Goal: Book appointment/travel/reservation

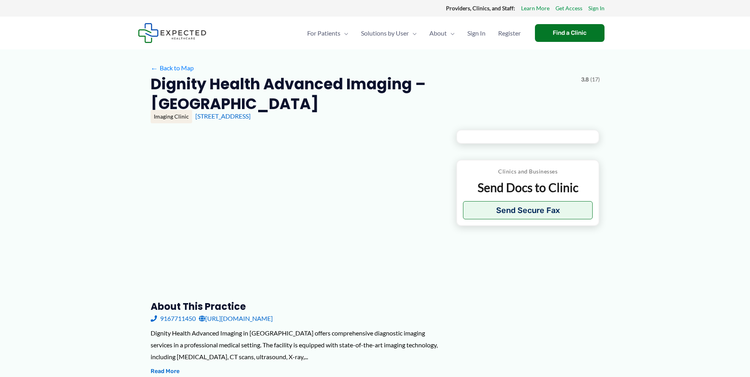
type input "**********"
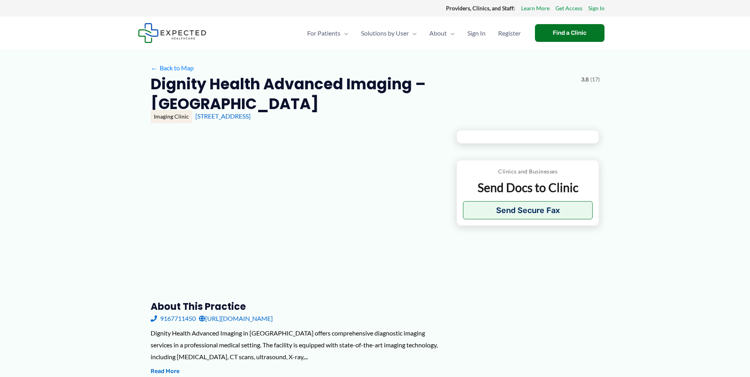
type input "**********"
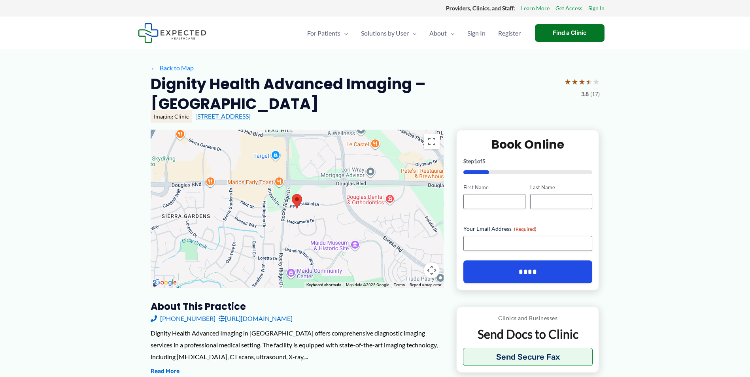
click at [243, 112] on link "[STREET_ADDRESS]" at bounding box center [222, 116] width 55 height 8
